Goal: Task Accomplishment & Management: Complete application form

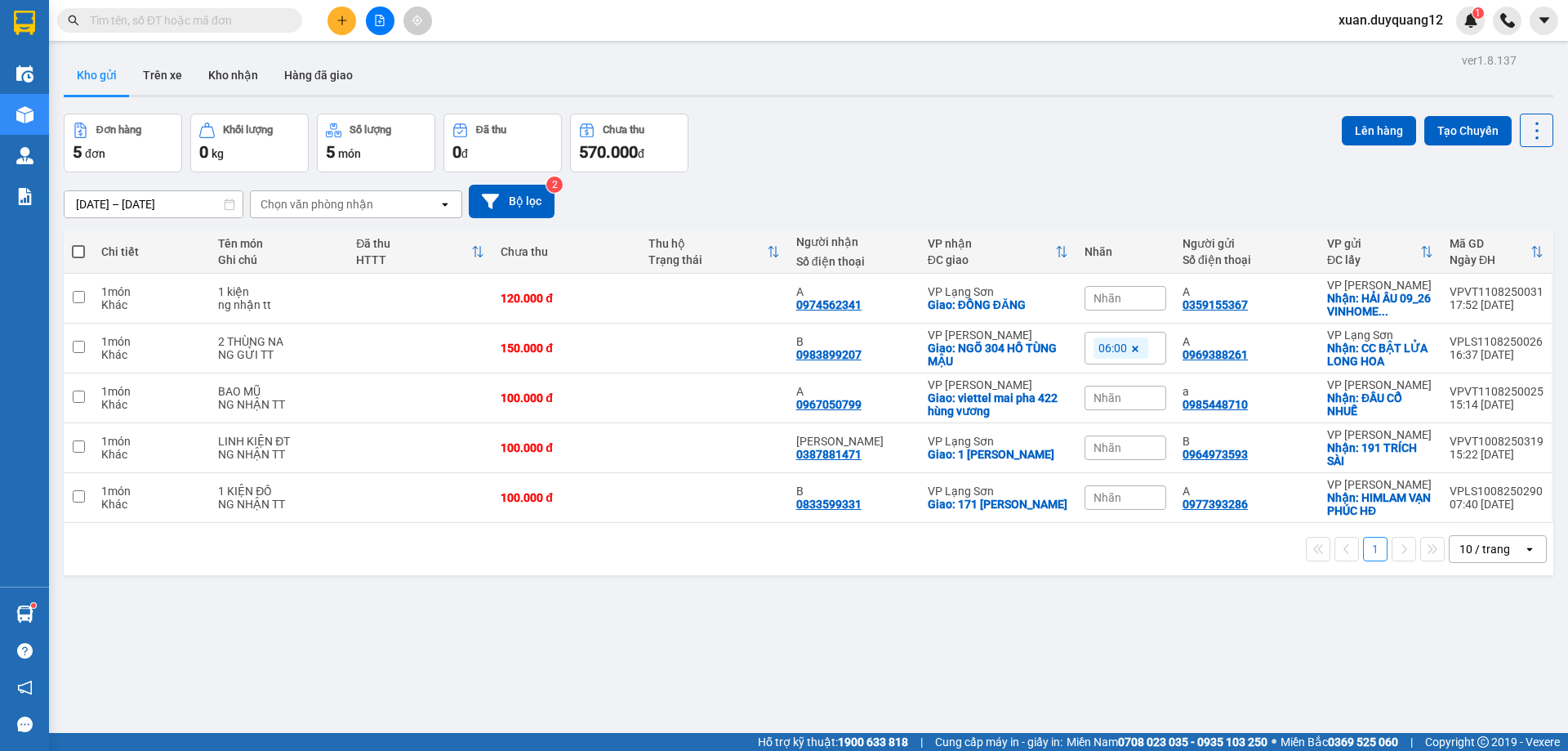
scroll to position [75, 0]
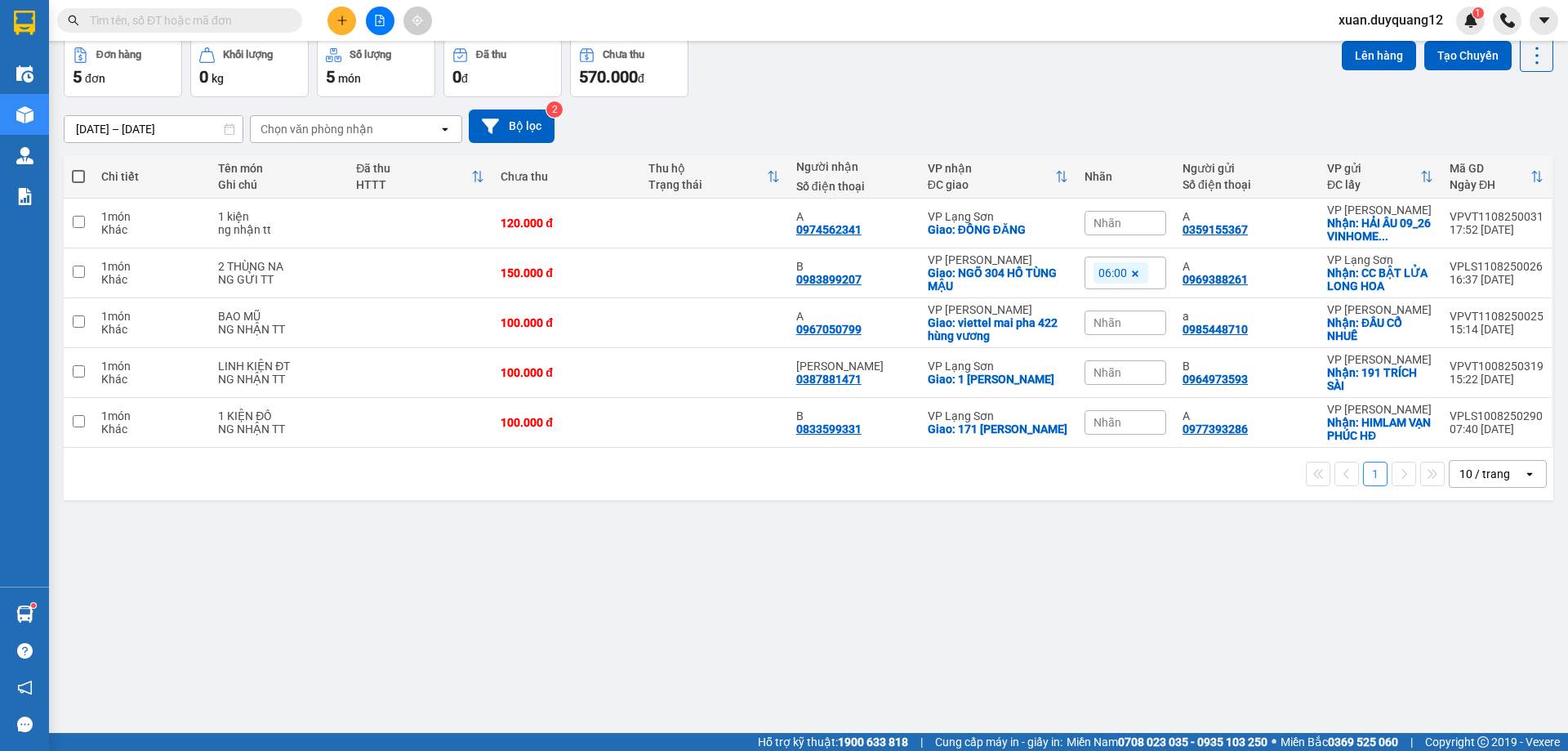
click at [336, 9] on button at bounding box center [341, 21] width 28 height 28
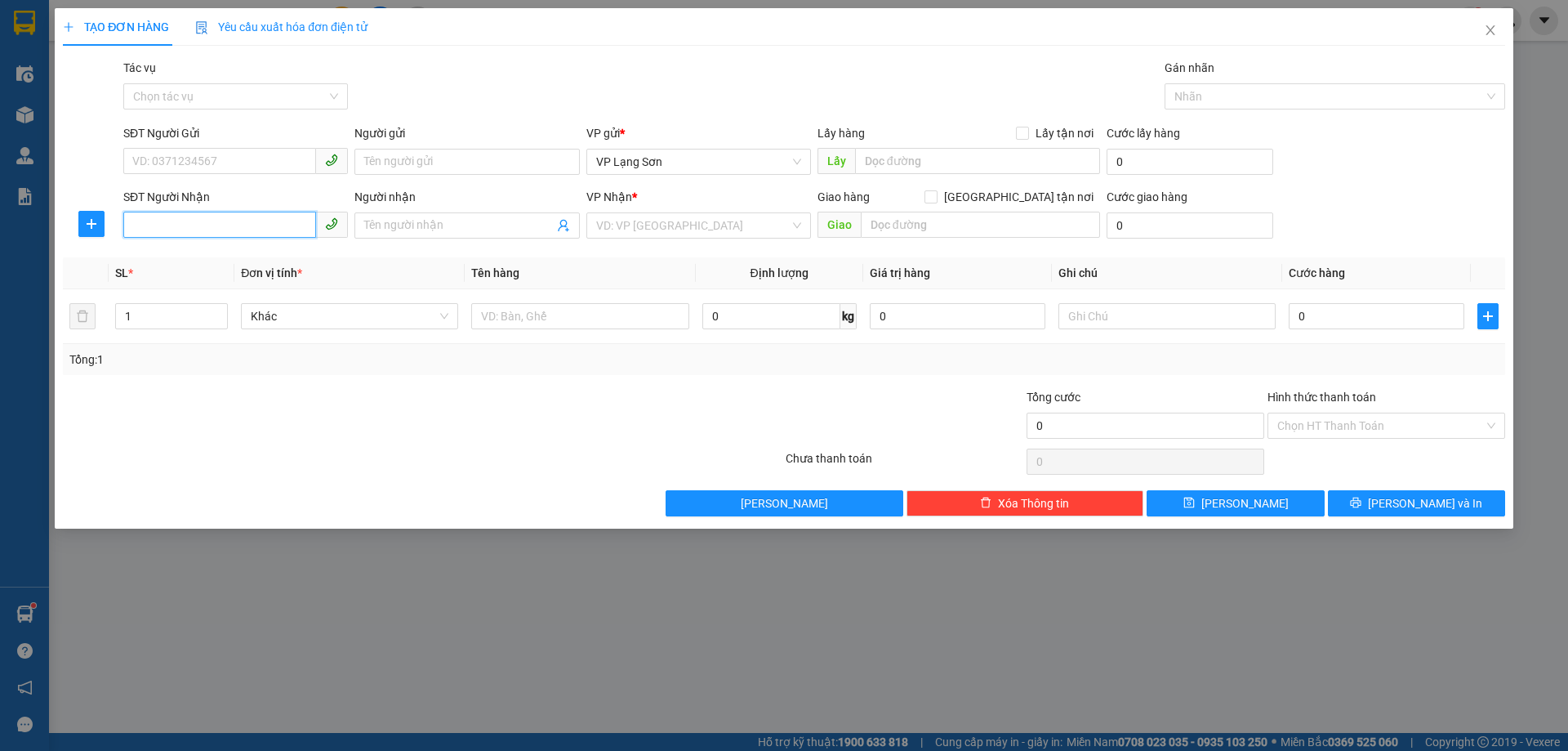
click at [218, 219] on input "SĐT Người Nhận" at bounding box center [219, 225] width 193 height 26
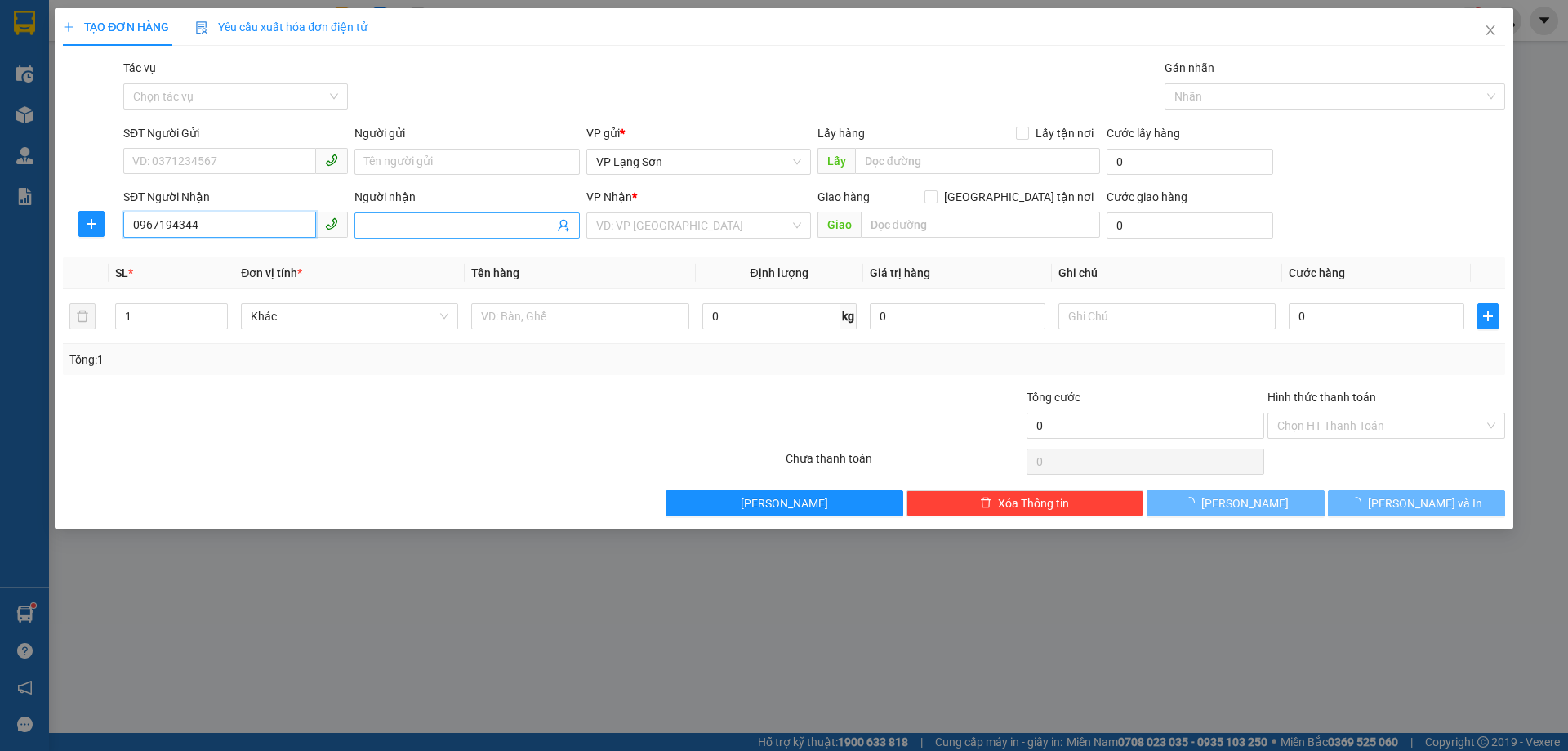
type input "0967194344"
click at [411, 232] on input "Người nhận" at bounding box center [458, 225] width 189 height 18
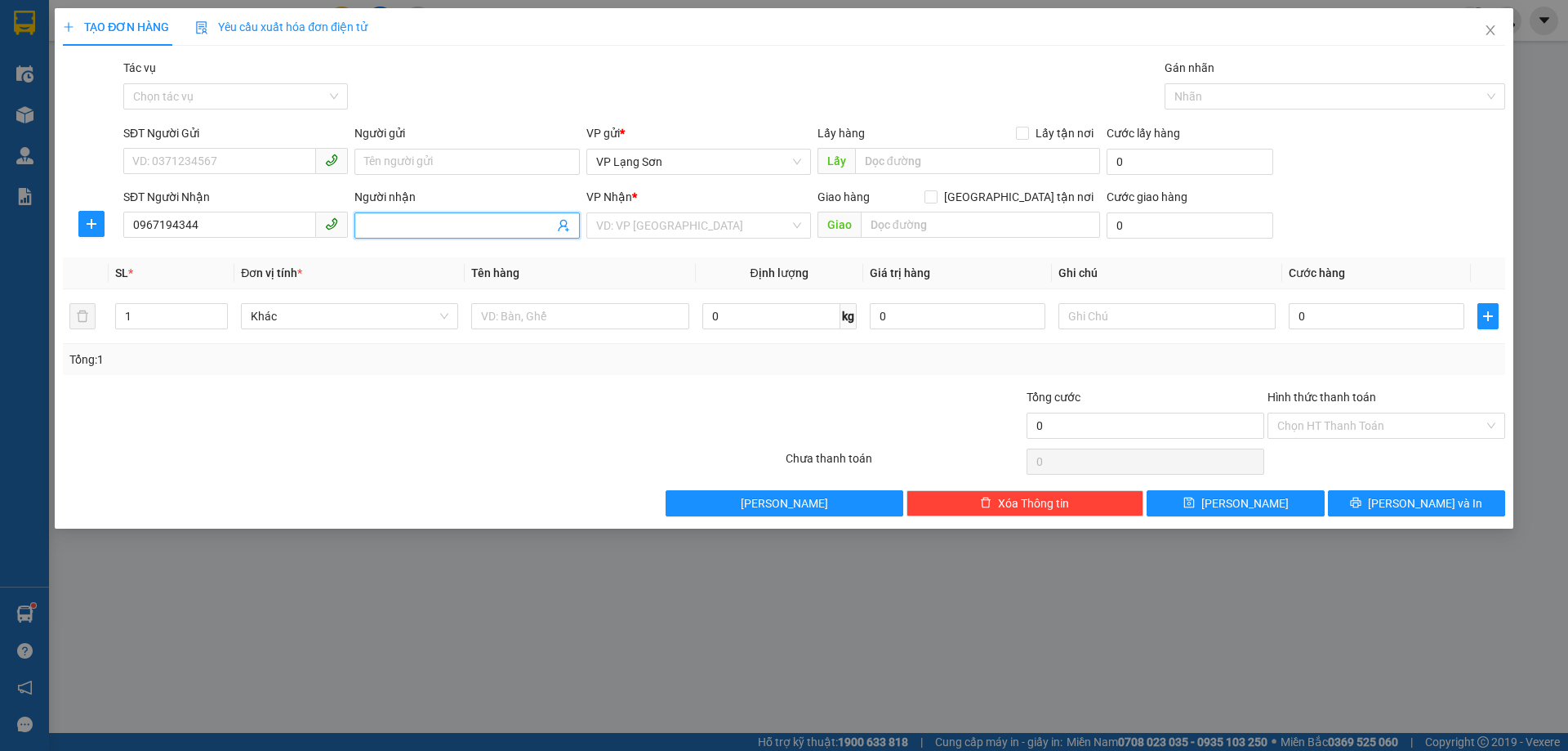
type input "B"
type input "TUẤN ANH"
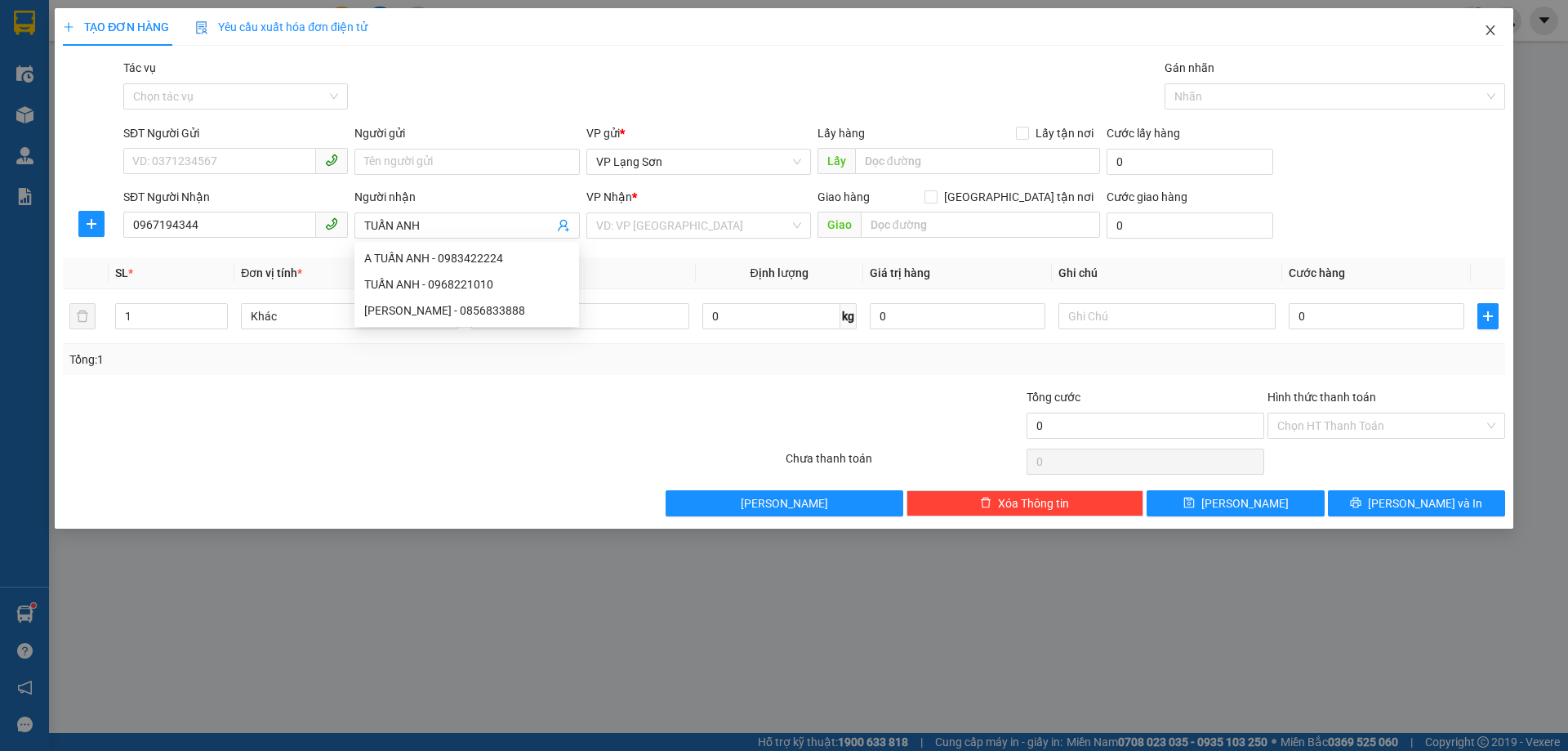
click at [1496, 30] on span "Close" at bounding box center [1490, 32] width 46 height 46
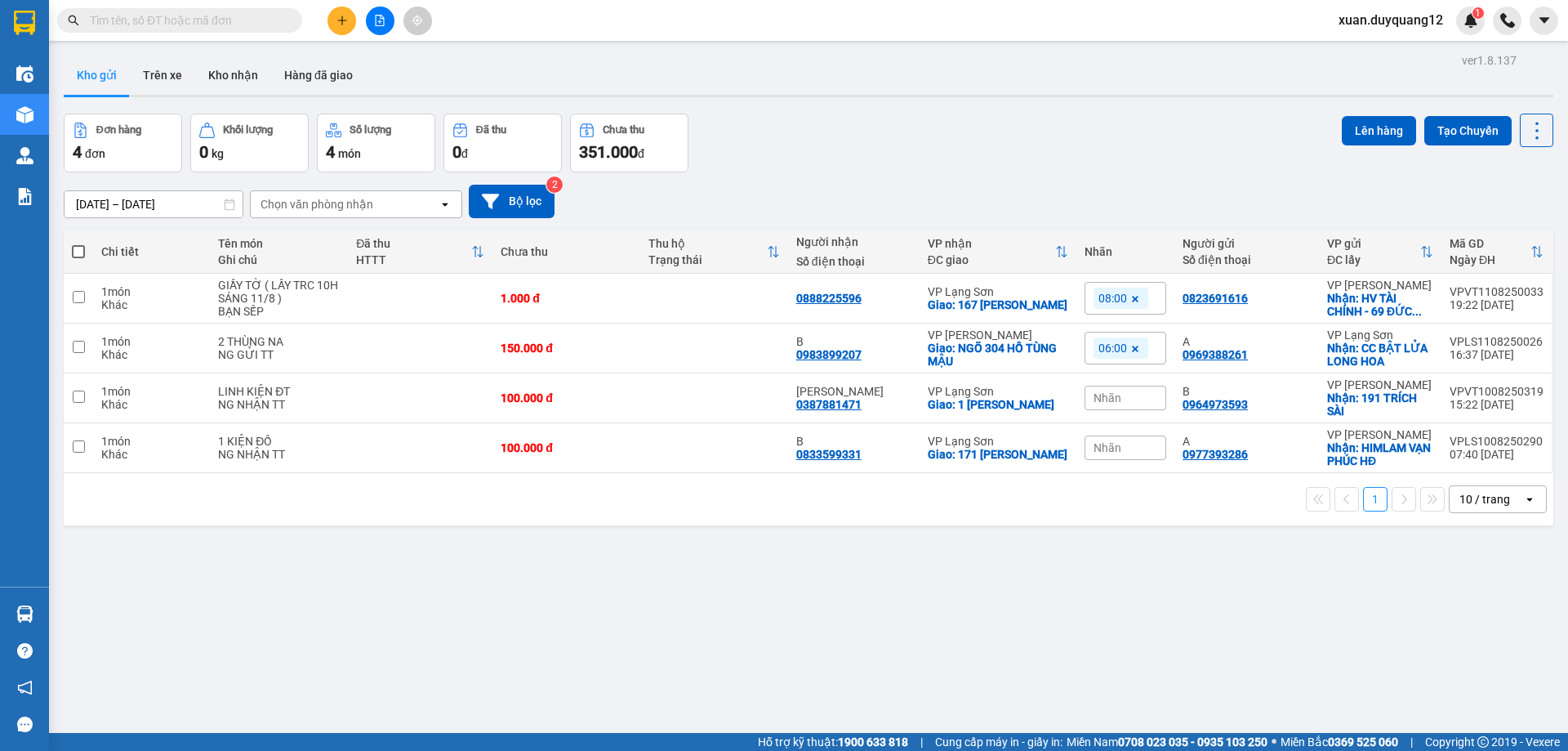
click at [169, 19] on input "text" at bounding box center [186, 20] width 193 height 18
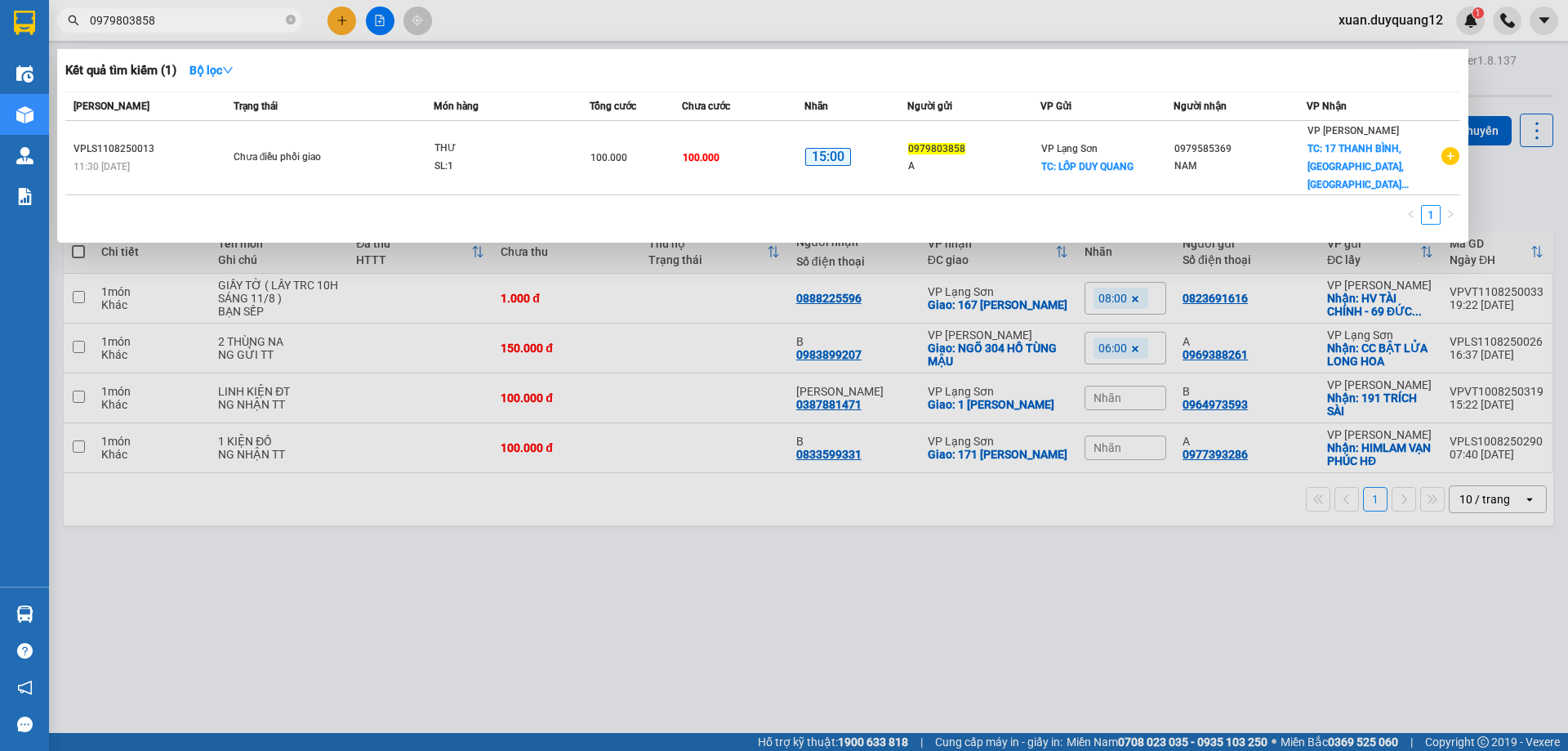
type input "0979803858"
